Goal: Information Seeking & Learning: Learn about a topic

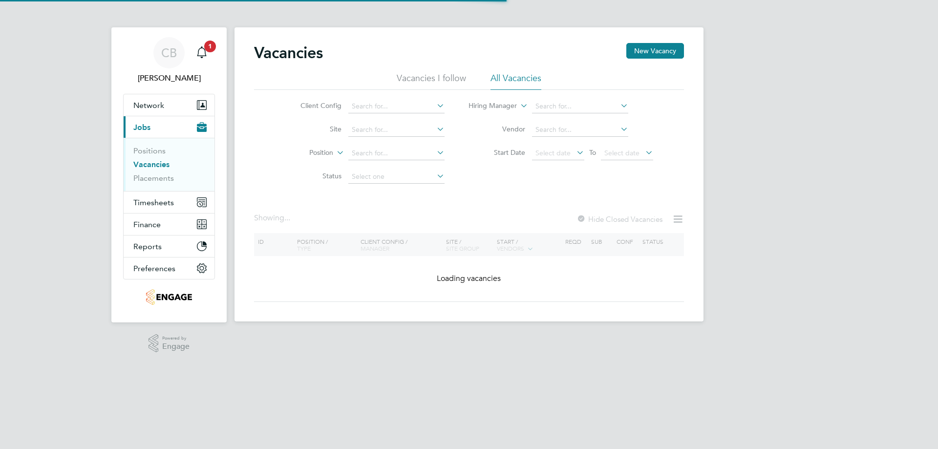
click at [209, 51] on span "1" at bounding box center [210, 47] width 12 height 12
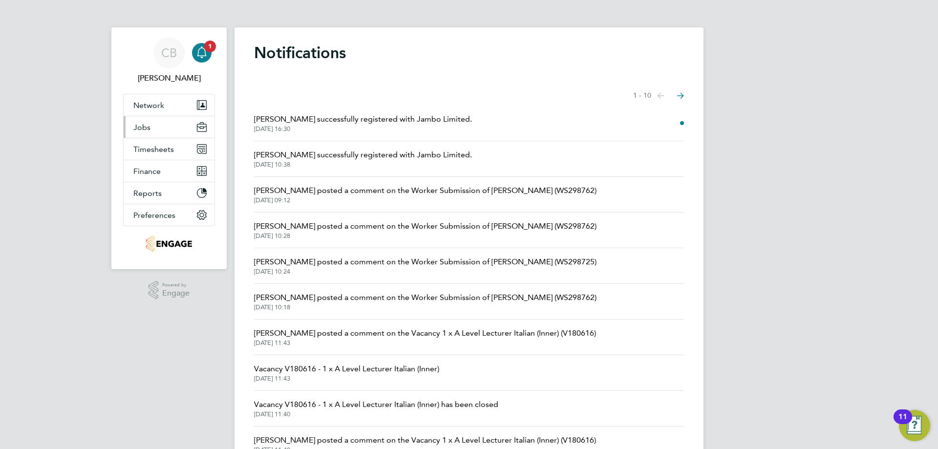
click at [165, 124] on button "Jobs" at bounding box center [169, 126] width 91 height 21
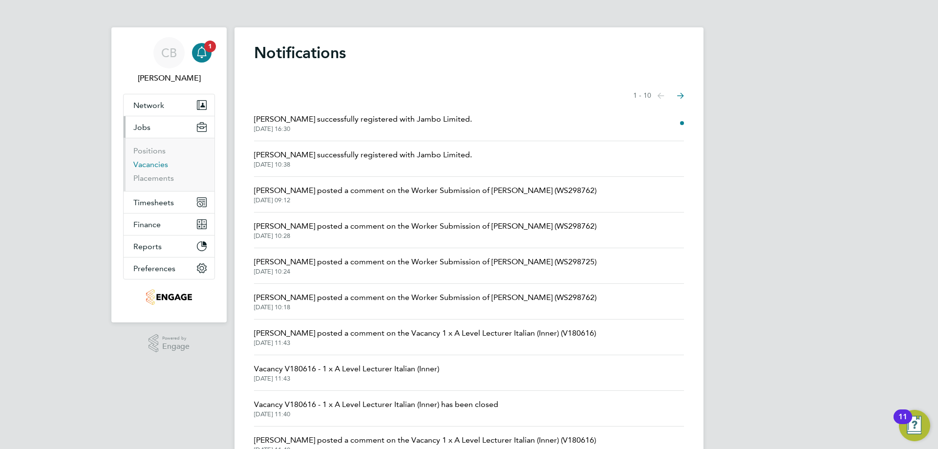
click at [156, 166] on link "Vacancies" at bounding box center [150, 164] width 35 height 9
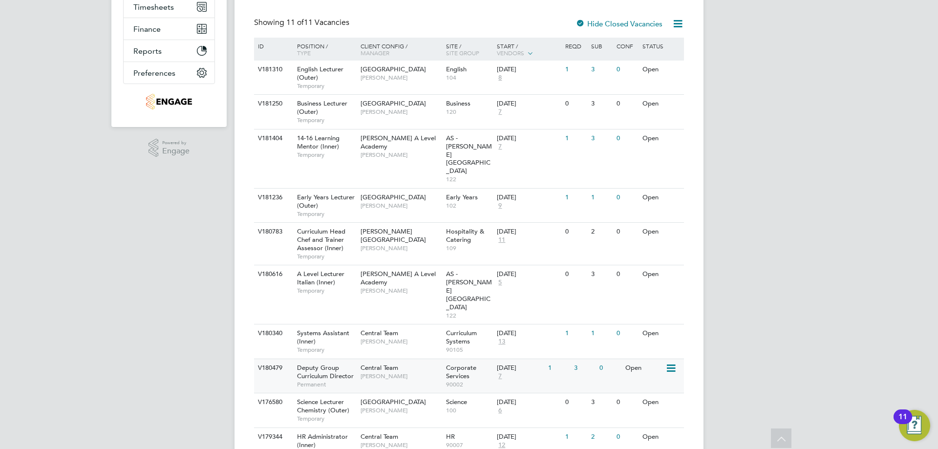
scroll to position [221, 0]
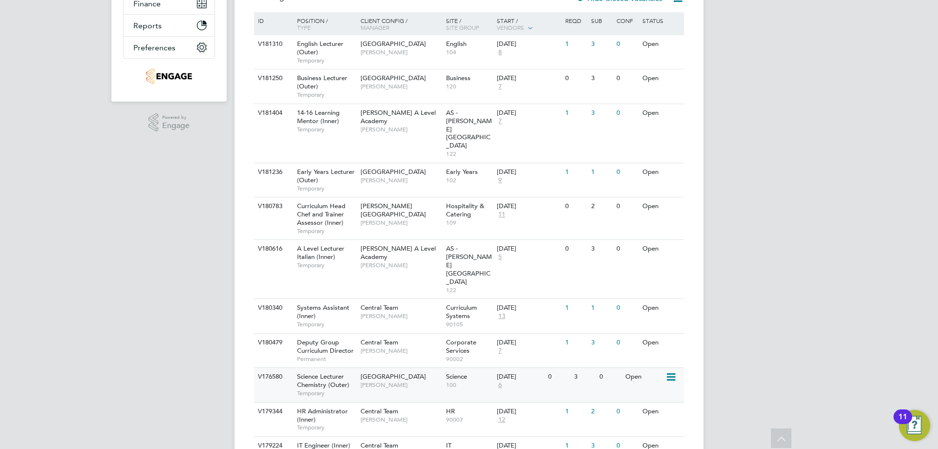
click at [339, 372] on span "Science Lecturer Chemistry (Outer)" at bounding box center [323, 380] width 52 height 17
click at [333, 121] on span "14-16 Learning Mentor (Inner)" at bounding box center [318, 116] width 42 height 17
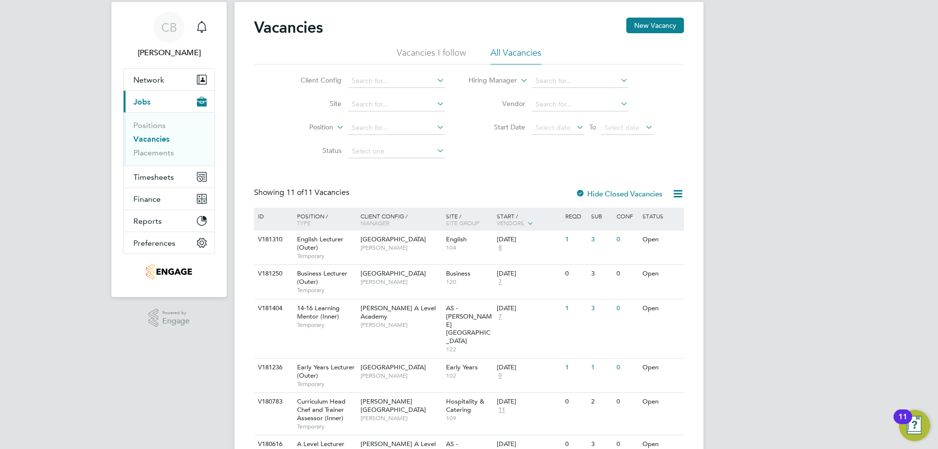
scroll to position [0, 0]
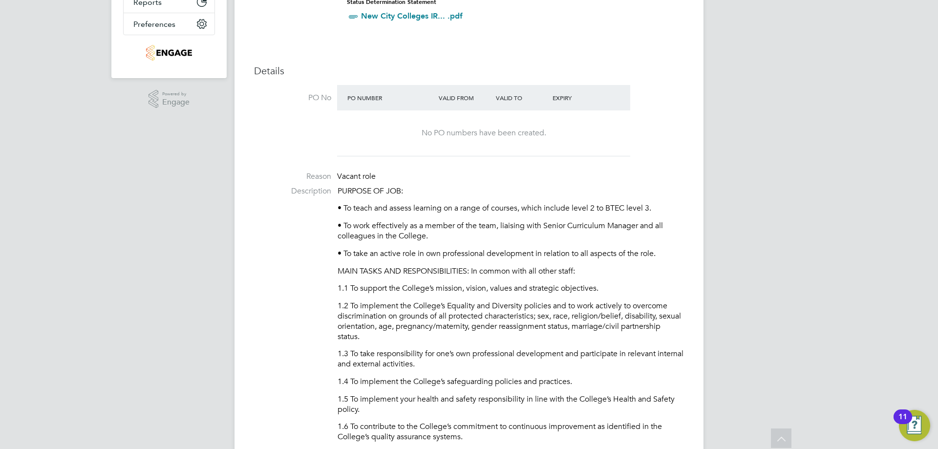
scroll to position [195, 0]
